Goal: Task Accomplishment & Management: Complete application form

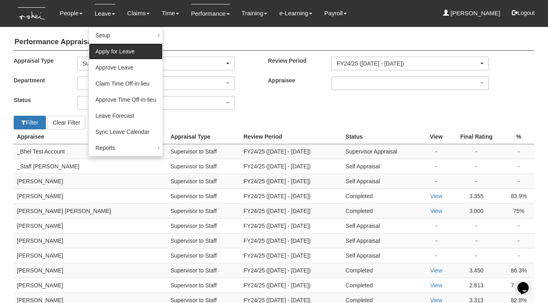
click at [101, 55] on link "Apply for Leave" at bounding box center [126, 51] width 74 height 16
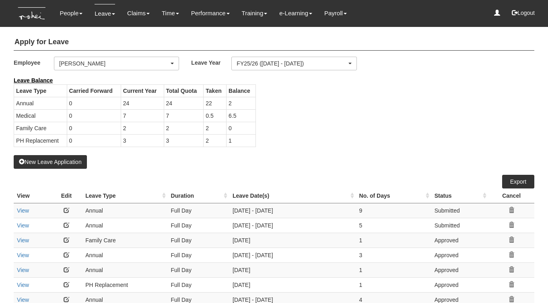
select select "50"
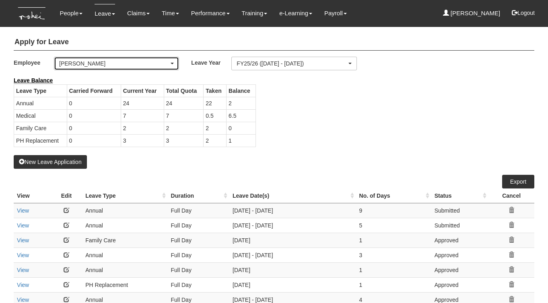
click at [92, 65] on div "[PERSON_NAME]" at bounding box center [114, 64] width 110 height 8
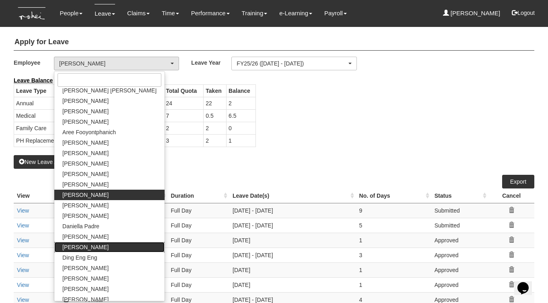
click at [80, 246] on span "[PERSON_NAME]" at bounding box center [85, 247] width 46 height 8
select select "f331697c-cbb2-464d-abb4-1ca8aa6cad1d"
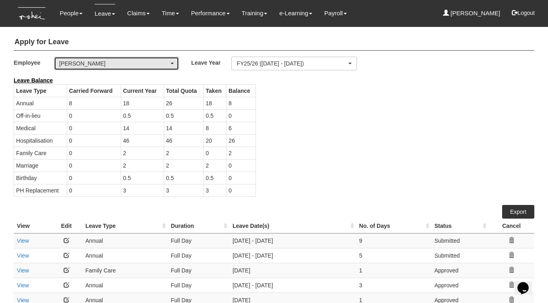
select select "50"
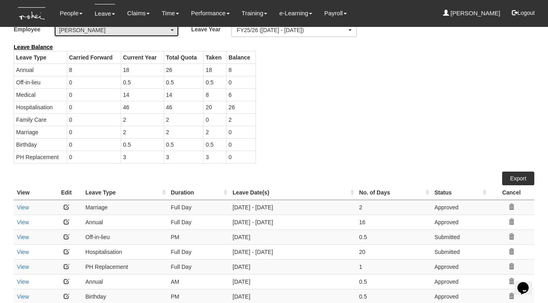
scroll to position [39, 0]
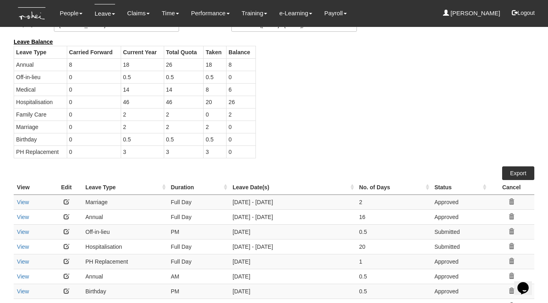
click at [67, 246] on link at bounding box center [67, 247] width 6 height 6
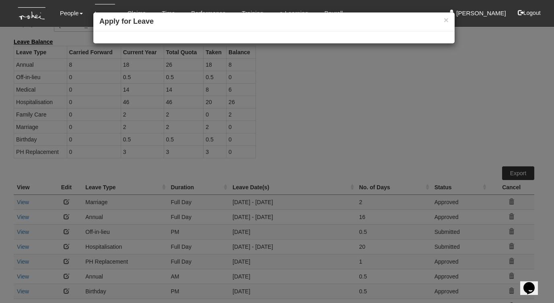
select select
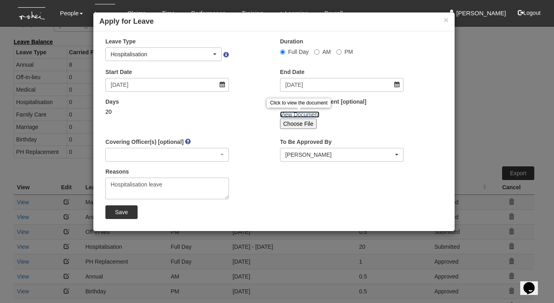
click at [310, 116] on link "View Document" at bounding box center [299, 114] width 39 height 6
click at [446, 21] on button "×" at bounding box center [445, 20] width 5 height 8
